Goal: Transaction & Acquisition: Purchase product/service

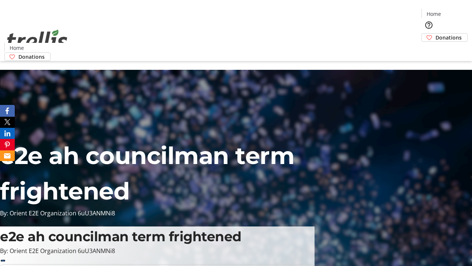
click at [436, 34] on span "Donations" at bounding box center [449, 38] width 26 height 8
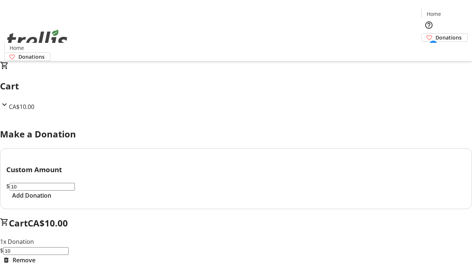
select select "CA"
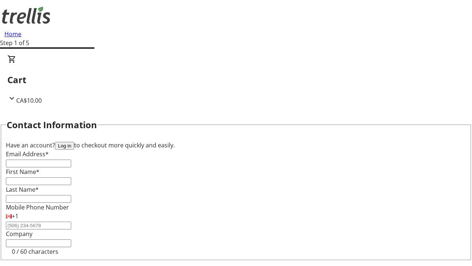
click at [74, 142] on button "Log in" at bounding box center [64, 146] width 19 height 8
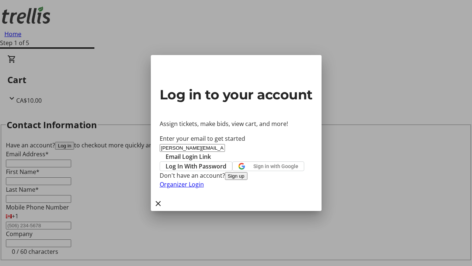
type input "[PERSON_NAME][EMAIL_ADDRESS][DOMAIN_NAME]"
click at [211, 152] on span "Email Login Link" at bounding box center [188, 156] width 45 height 9
